Goal: Check status: Check status

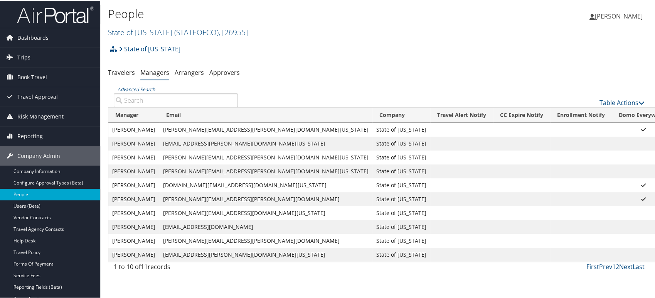
click at [85, 22] on img at bounding box center [55, 14] width 77 height 18
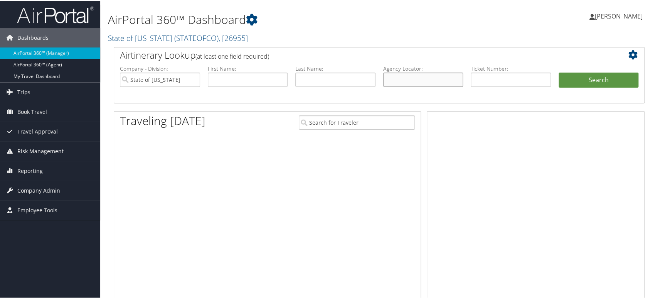
click at [398, 77] on input "text" at bounding box center [423, 79] width 80 height 14
paste input "D97LVX"
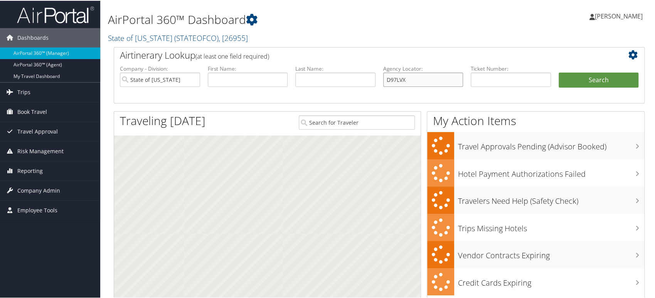
type input "D97LVX"
click at [191, 79] on input "State of [US_STATE]" at bounding box center [160, 79] width 80 height 14
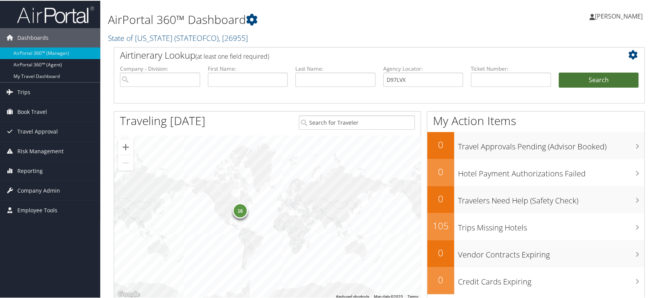
click at [583, 76] on button "Search" at bounding box center [599, 79] width 80 height 15
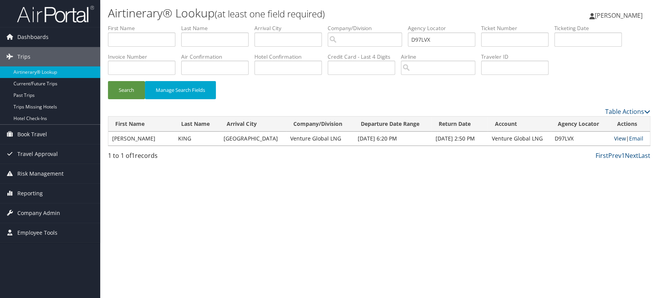
click at [617, 140] on link "View" at bounding box center [620, 138] width 12 height 7
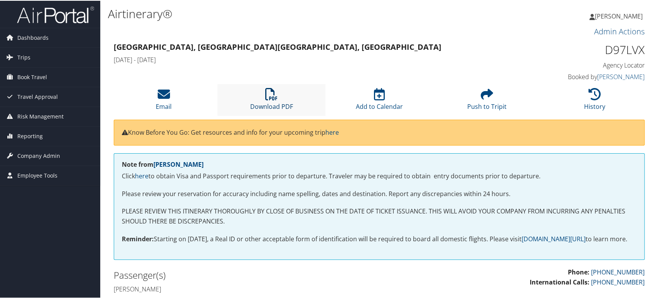
click at [267, 93] on icon at bounding box center [271, 93] width 12 height 12
